Goal: Task Accomplishment & Management: Manage account settings

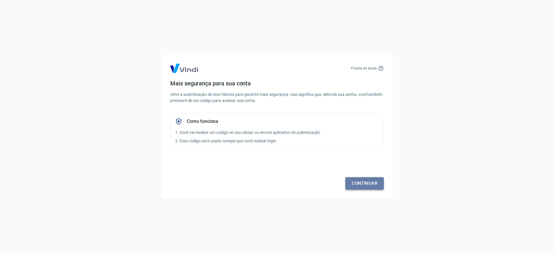
click at [363, 184] on link "Continuar" at bounding box center [364, 184] width 38 height 12
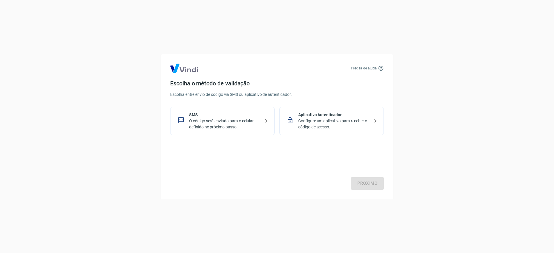
click at [217, 122] on p "O código será enviado para o celular definido no próximo passo." at bounding box center [224, 124] width 71 height 12
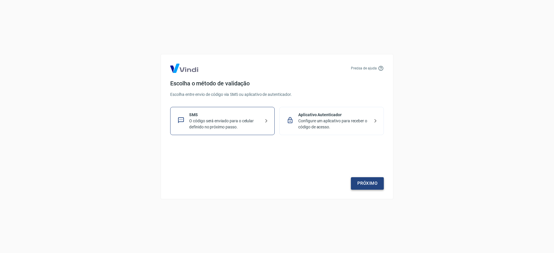
click at [371, 182] on link "Próximo" at bounding box center [367, 184] width 33 height 12
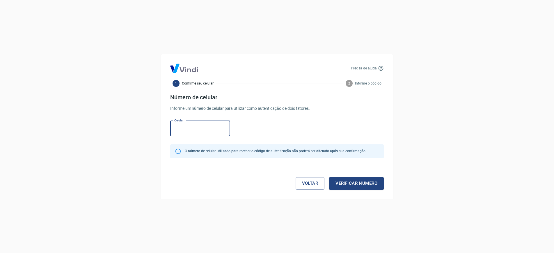
click at [191, 132] on input "Celular" at bounding box center [200, 128] width 60 height 15
type input "[PHONE_NUMBER]"
click at [352, 186] on button "Verificar número" at bounding box center [356, 184] width 55 height 12
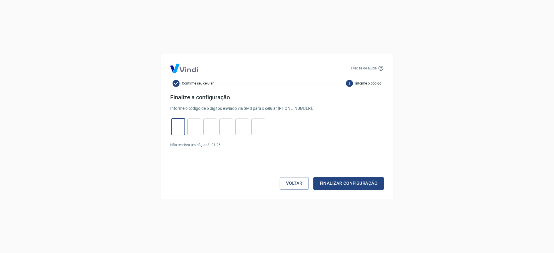
click at [183, 130] on input "tel" at bounding box center [178, 127] width 14 height 13
type input "3"
type input "0"
type input "1"
type input "3"
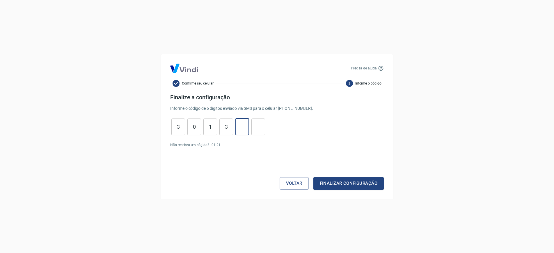
type input "1"
type input "6"
click at [361, 180] on button "Finalizar configuração" at bounding box center [348, 184] width 70 height 12
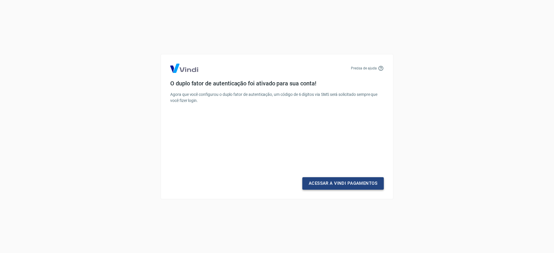
click at [360, 185] on link "Acessar a Vindi Pagamentos" at bounding box center [342, 184] width 81 height 12
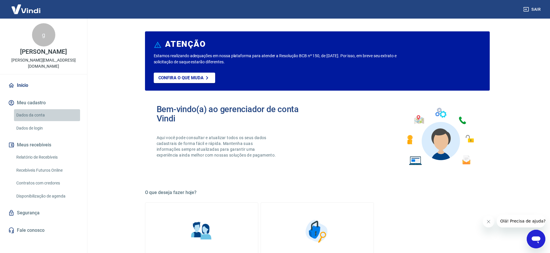
click at [48, 111] on link "Dados da conta" at bounding box center [47, 115] width 66 height 12
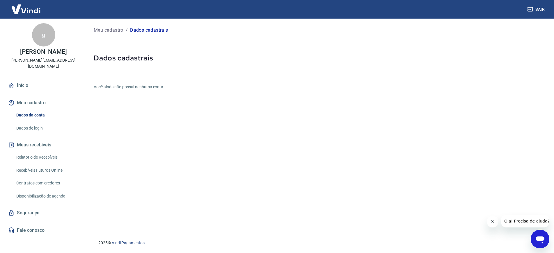
click at [57, 152] on link "Relatório de Recebíveis" at bounding box center [47, 158] width 66 height 12
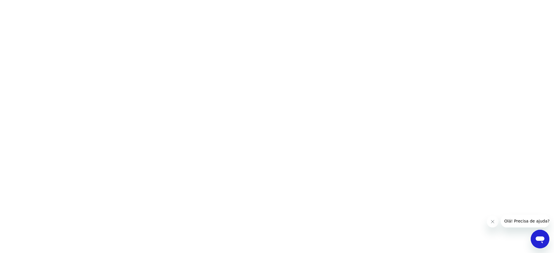
click at [538, 240] on icon "Abrir janela de mensagens" at bounding box center [540, 240] width 9 height 7
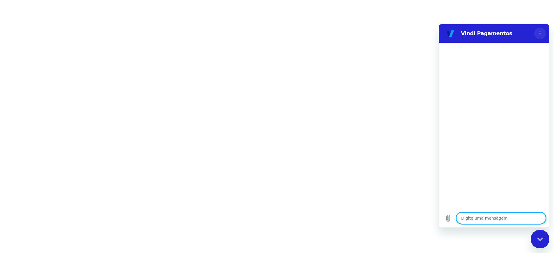
click at [540, 33] on circle "Menu de opções" at bounding box center [540, 33] width 1 height 1
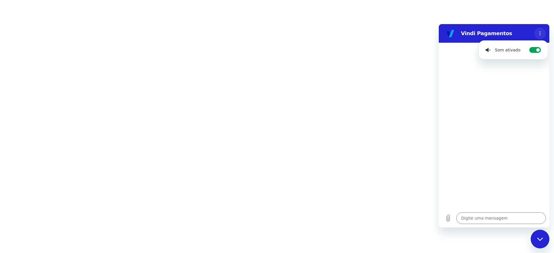
type textarea "x"
click at [377, 0] on html at bounding box center [277, 0] width 554 height 0
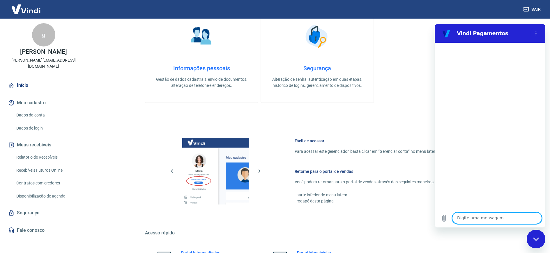
scroll to position [260, 0]
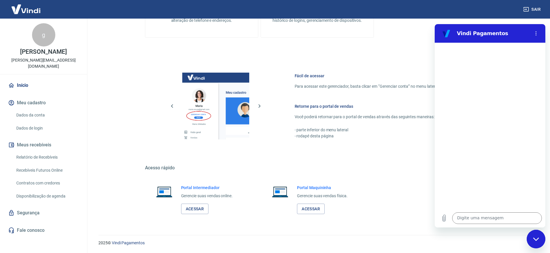
click at [37, 97] on button "Meu cadastro" at bounding box center [43, 103] width 73 height 13
click at [40, 109] on link "Dados da conta" at bounding box center [47, 115] width 66 height 12
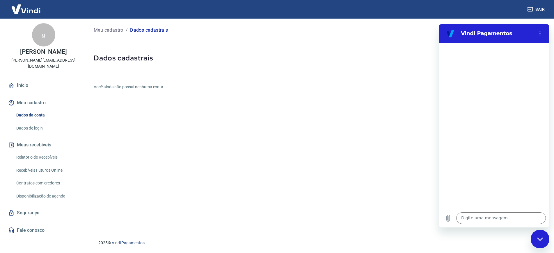
click at [491, 28] on div "Vindi Pagamentos" at bounding box center [487, 34] width 90 height 12
click at [35, 124] on link "Dados de login" at bounding box center [47, 129] width 66 height 12
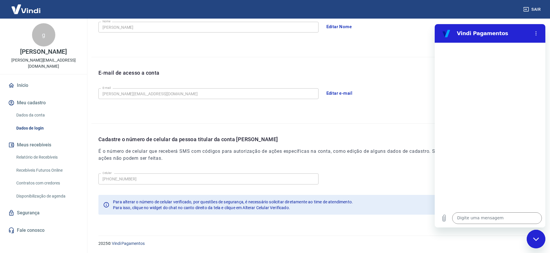
scroll to position [119, 0]
click at [64, 178] on link "Contratos com credores" at bounding box center [47, 184] width 66 height 12
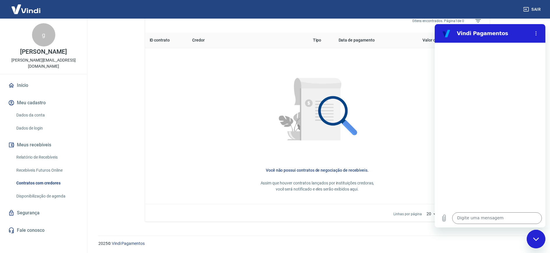
scroll to position [226, 0]
click at [28, 207] on link "Segurança" at bounding box center [43, 213] width 73 height 13
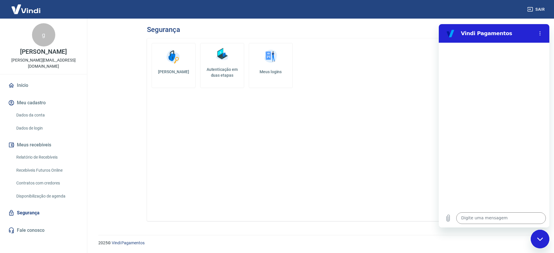
click at [262, 66] on link "Meus logins" at bounding box center [271, 65] width 44 height 45
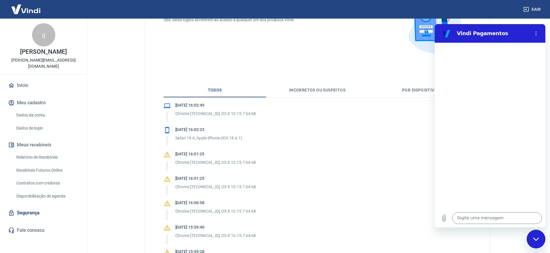
scroll to position [62, 0]
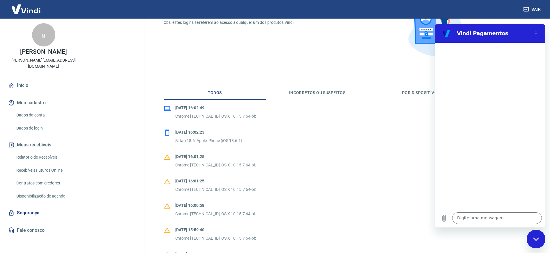
click at [59, 168] on link "Recebíveis Futuros Online" at bounding box center [47, 171] width 66 height 12
